Goal: Transaction & Acquisition: Download file/media

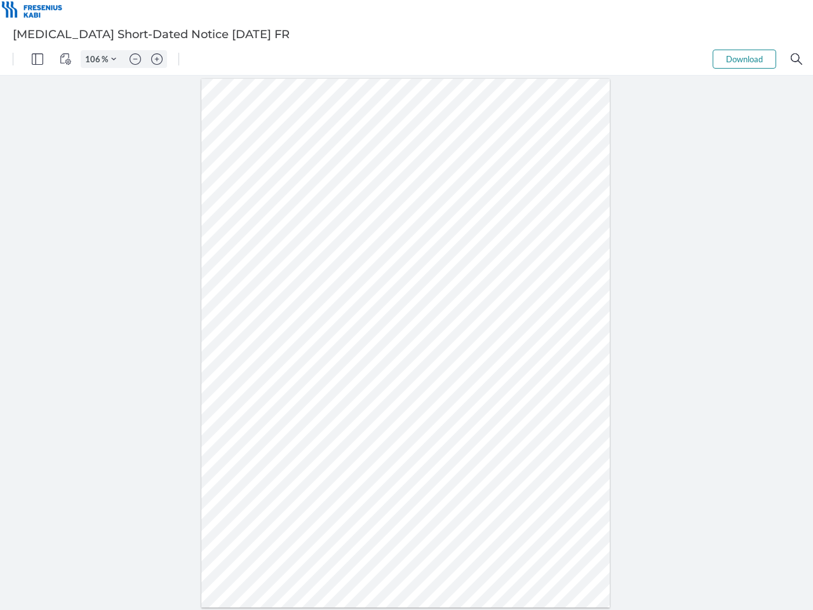
click at [37, 59] on img "Panel" at bounding box center [37, 58] width 11 height 11
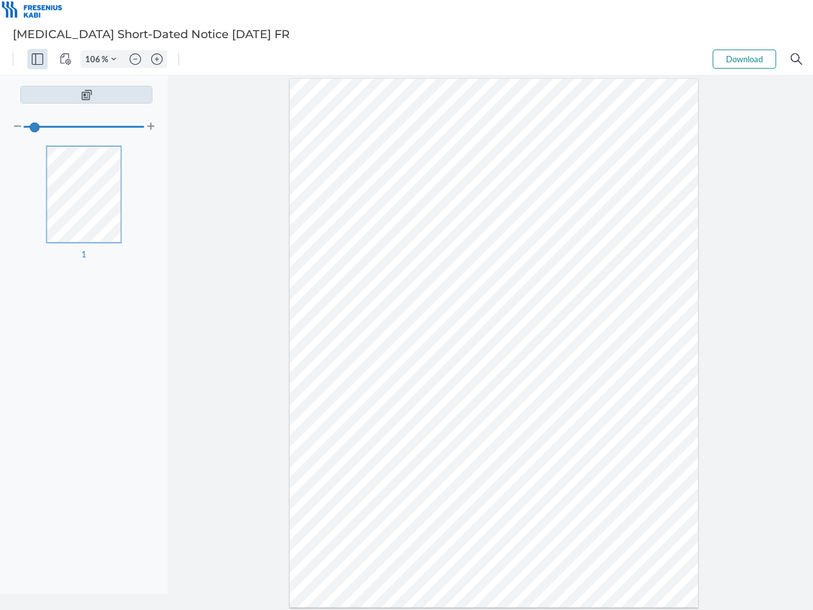
click at [65, 59] on img "View Controls" at bounding box center [65, 58] width 11 height 11
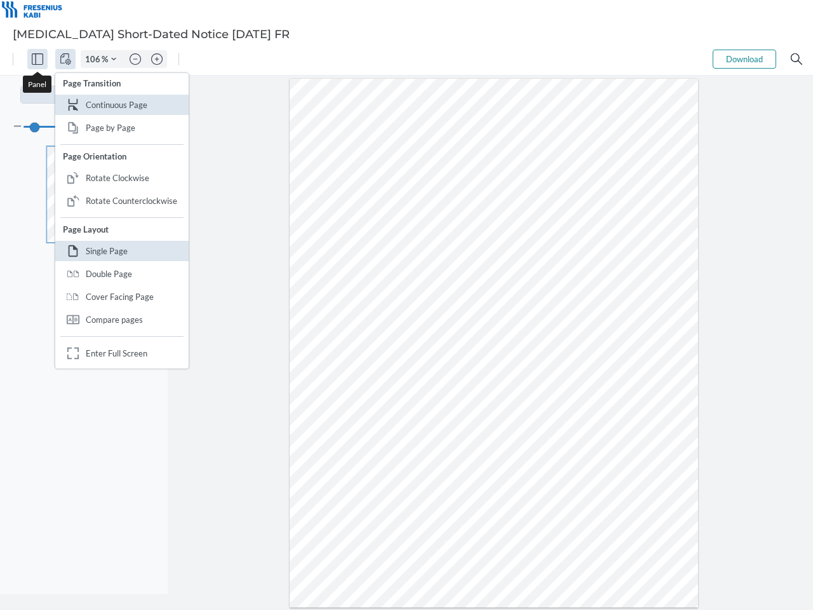
click at [95, 59] on input "106" at bounding box center [91, 58] width 20 height 11
click at [114, 59] on img "Zoom Controls" at bounding box center [113, 59] width 5 height 5
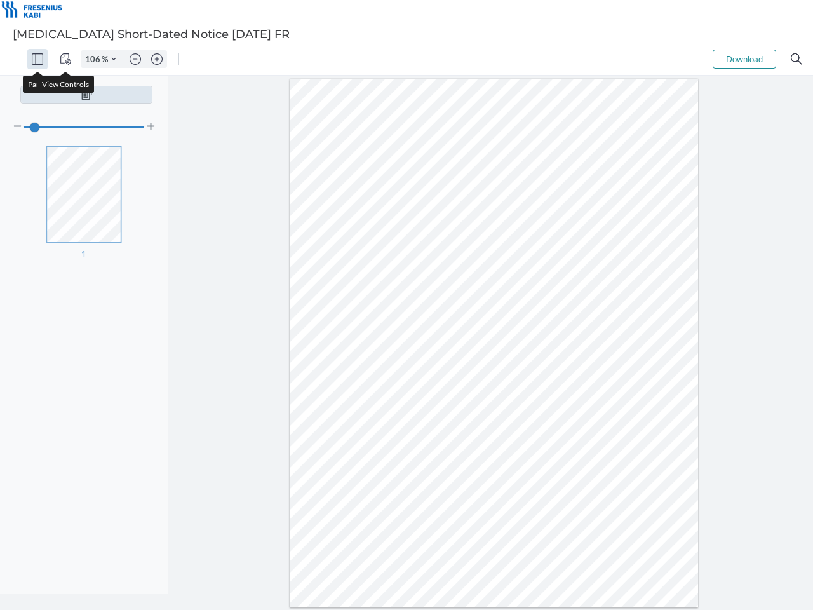
click at [135, 59] on img "Zoom out" at bounding box center [135, 58] width 11 height 11
click at [157, 59] on img "Zoom in" at bounding box center [156, 58] width 11 height 11
type input "106"
click at [744, 59] on button "Download" at bounding box center [745, 59] width 64 height 19
click at [796, 59] on img "Search" at bounding box center [796, 58] width 11 height 11
